Goal: Entertainment & Leisure: Consume media (video, audio)

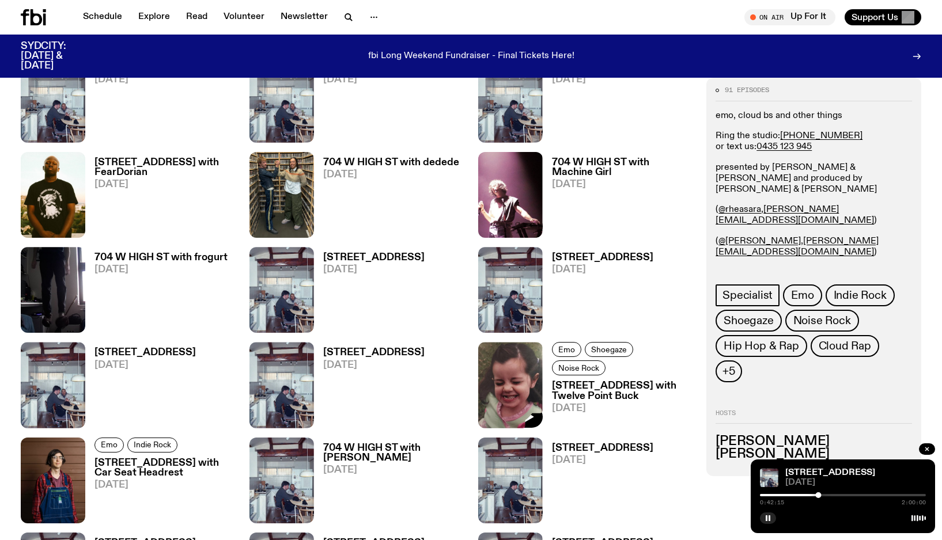
scroll to position [958, 0]
click at [289, 188] on img at bounding box center [282, 195] width 65 height 86
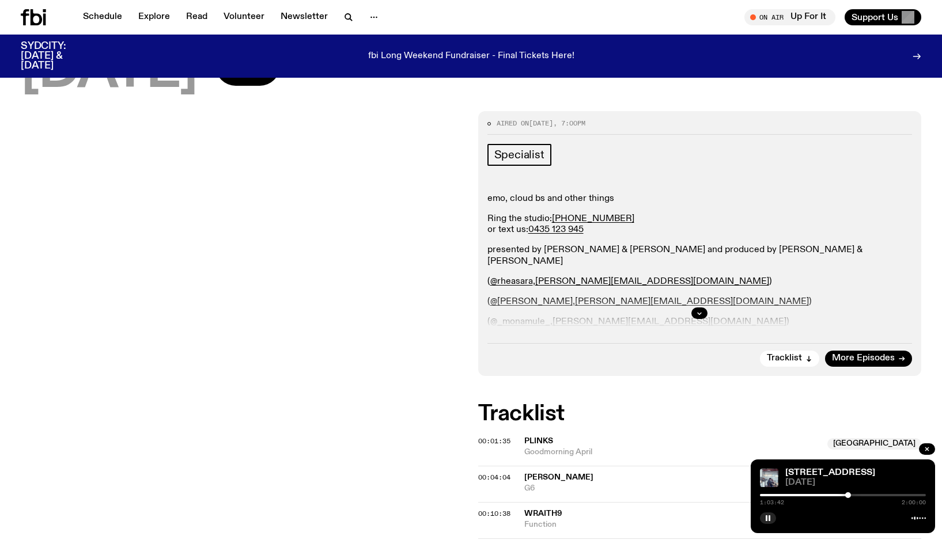
scroll to position [83, 0]
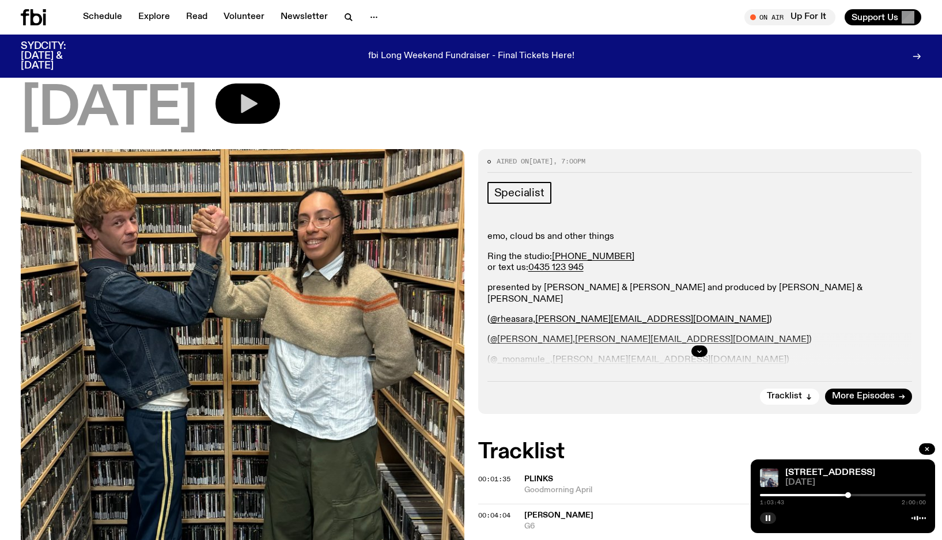
click at [280, 116] on button "button" at bounding box center [248, 104] width 65 height 40
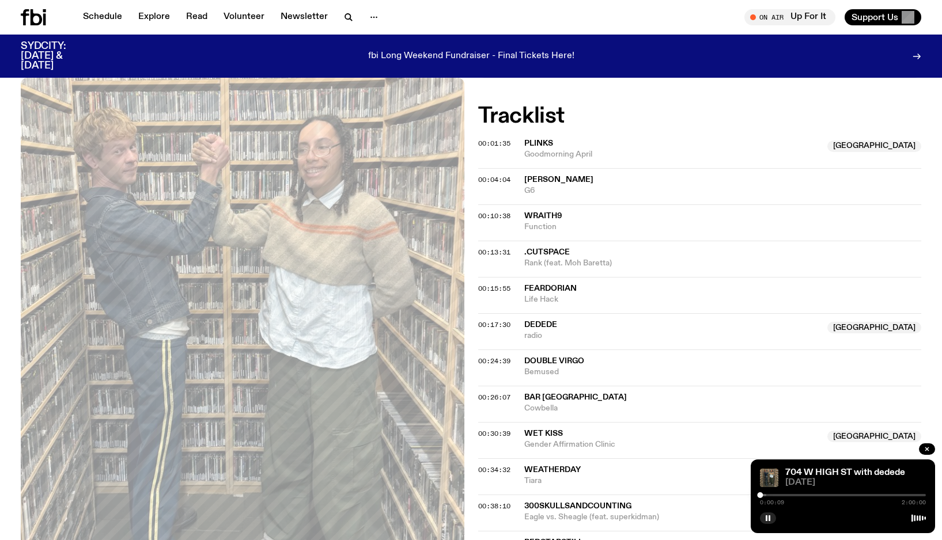
scroll to position [419, 0]
click at [773, 497] on div "0:05:19 2:00:00" at bounding box center [843, 499] width 166 height 14
click at [772, 497] on div at bounding box center [772, 496] width 6 height 6
click at [776, 497] on div at bounding box center [776, 496] width 6 height 6
click at [769, 518] on rect "button" at bounding box center [770, 519] width 2 height 6
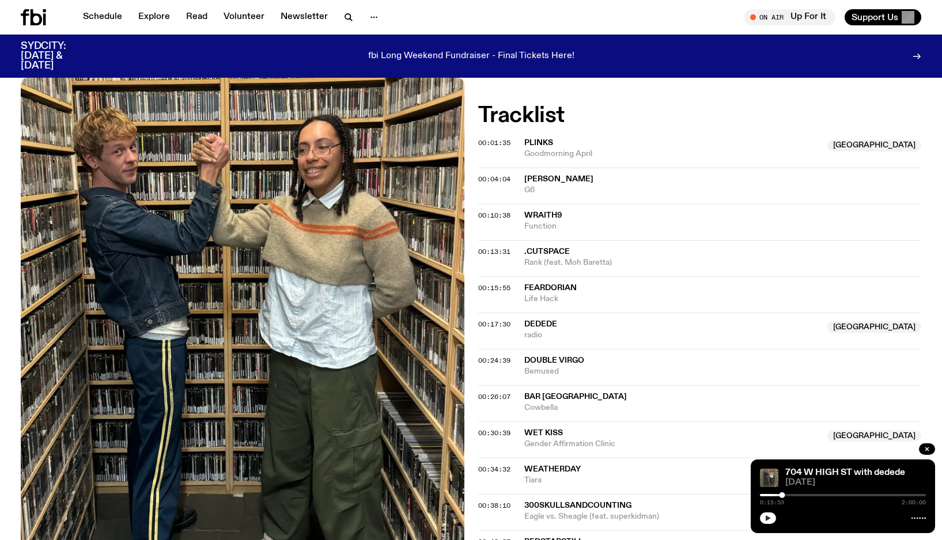
click at [769, 518] on icon "button" at bounding box center [768, 519] width 5 height 6
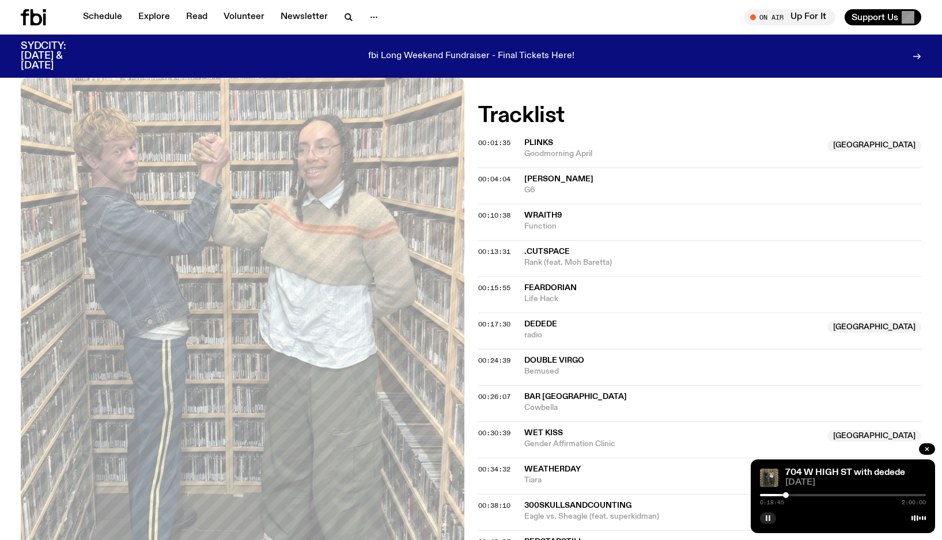
click at [786, 496] on div at bounding box center [786, 496] width 6 height 6
click at [784, 497] on div at bounding box center [784, 496] width 6 height 6
click at [780, 494] on div at bounding box center [780, 496] width 6 height 6
click at [784, 496] on div at bounding box center [784, 496] width 6 height 6
click at [768, 516] on icon "button" at bounding box center [768, 518] width 7 height 7
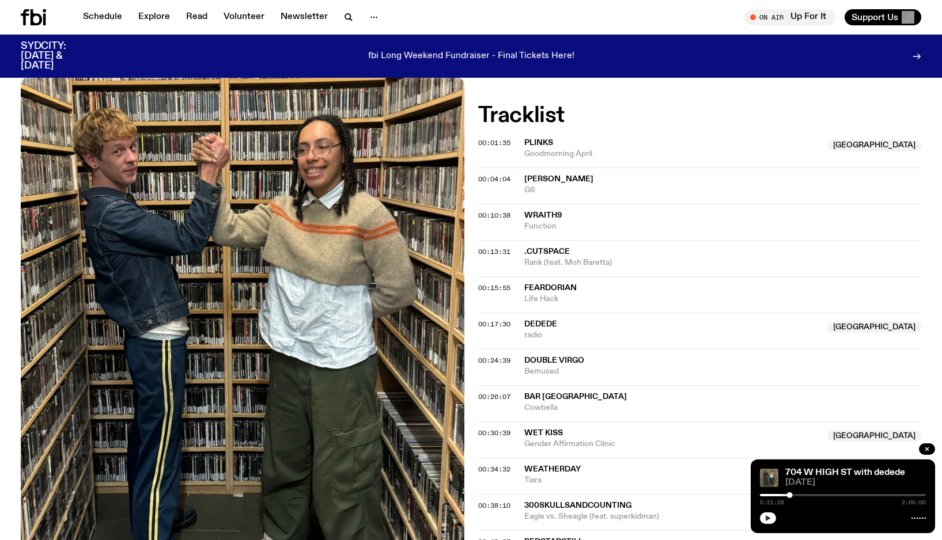
click at [770, 518] on icon "button" at bounding box center [768, 519] width 5 height 6
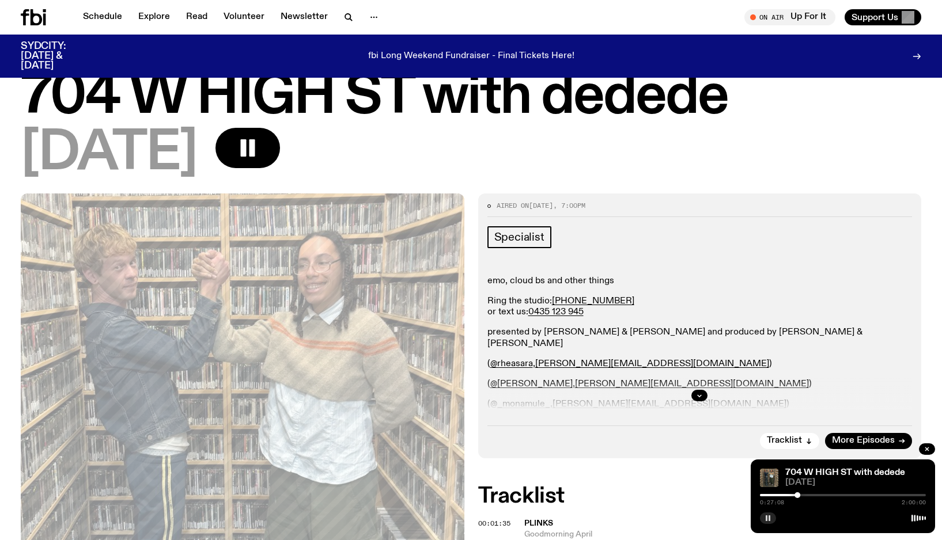
scroll to position [37, 0]
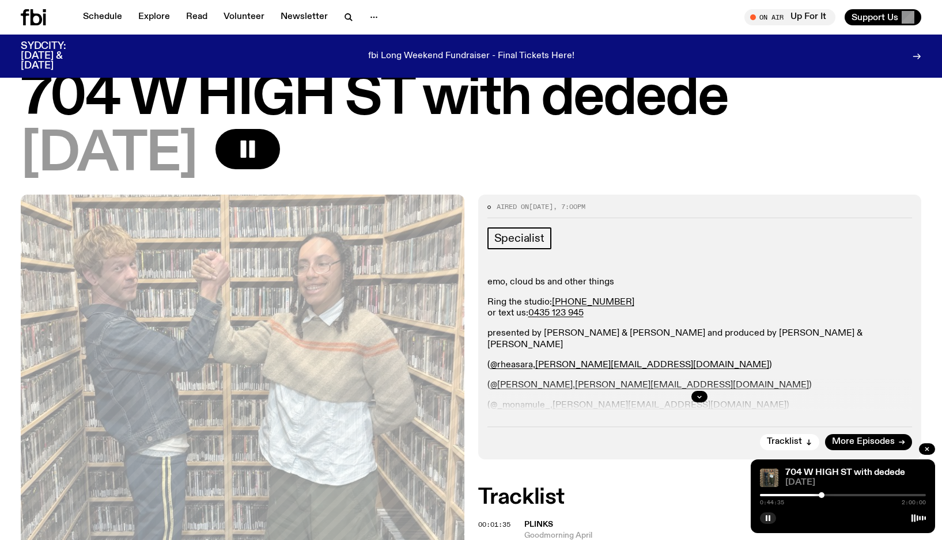
drag, startPoint x: 814, startPoint y: 495, endPoint x: 822, endPoint y: 495, distance: 8.1
click at [822, 495] on div at bounding box center [822, 496] width 6 height 6
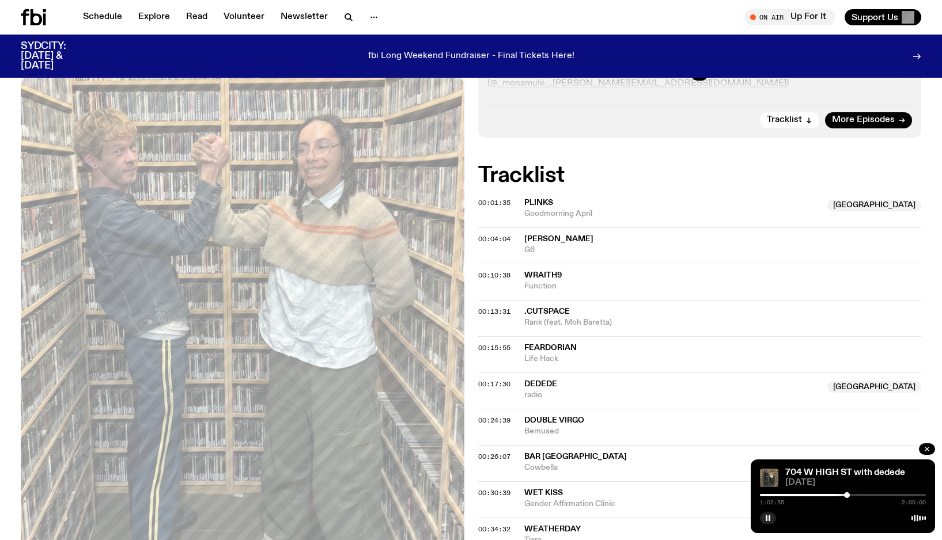
scroll to position [355, 0]
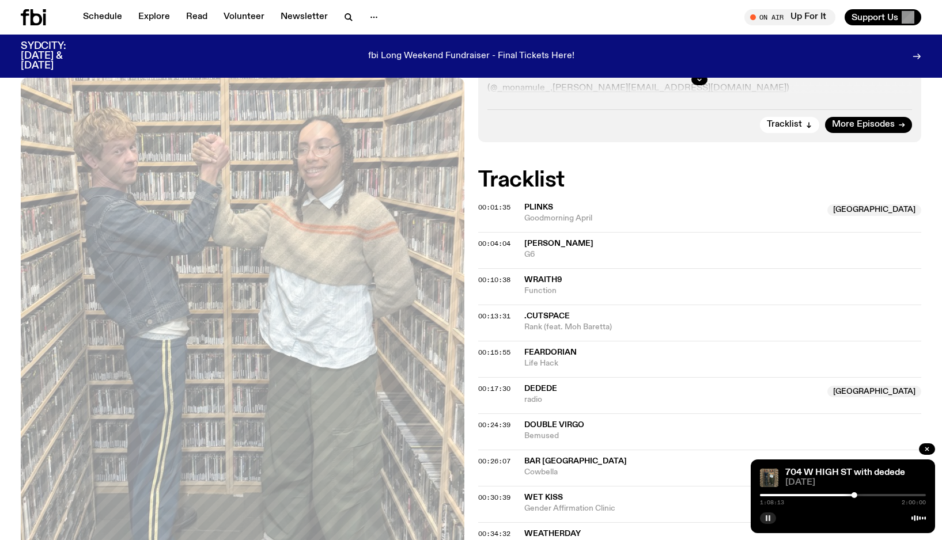
click at [770, 518] on rect "button" at bounding box center [770, 519] width 2 height 6
